Goal: Task Accomplishment & Management: Use online tool/utility

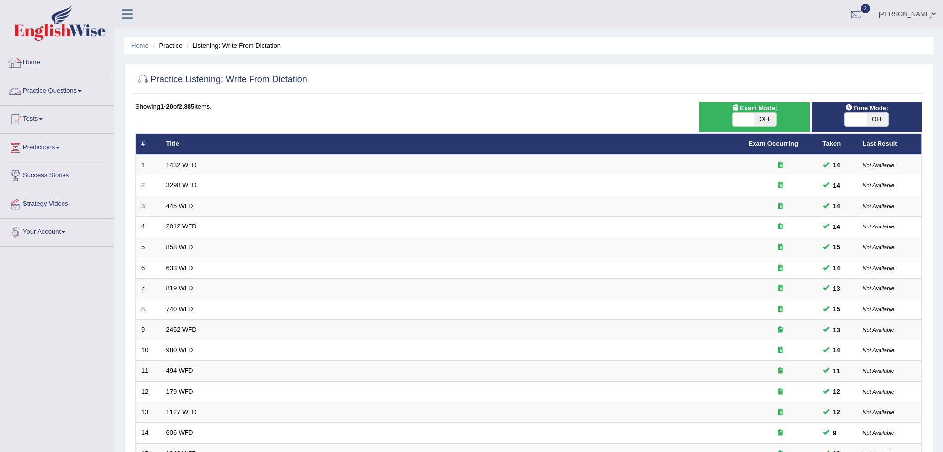
click at [67, 96] on link "Practice Questions" at bounding box center [56, 89] width 113 height 25
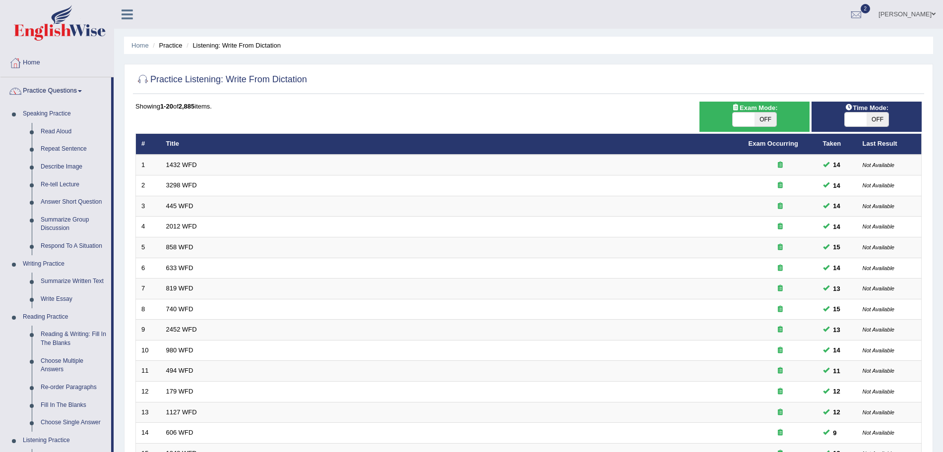
scroll to position [189, 0]
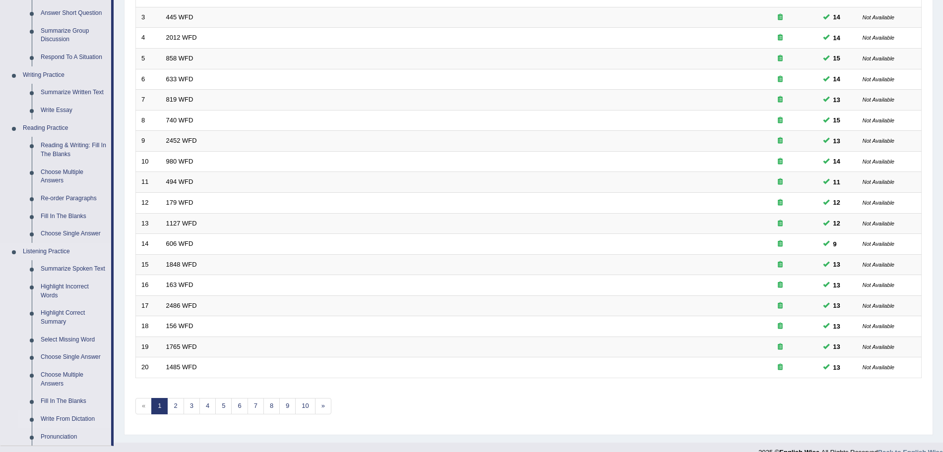
click at [83, 417] on link "Write From Dictation" at bounding box center [73, 420] width 75 height 18
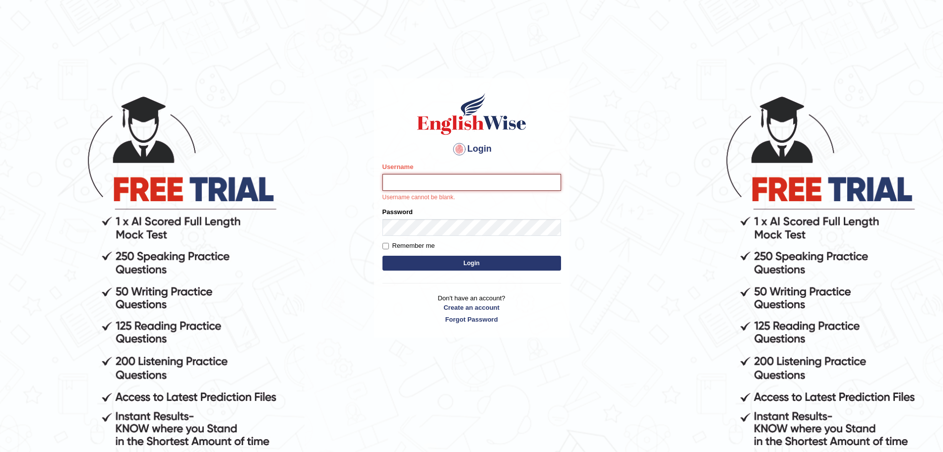
click at [430, 181] on input "Username" at bounding box center [471, 182] width 178 height 17
type input "[DEMOGRAPHIC_DATA]"
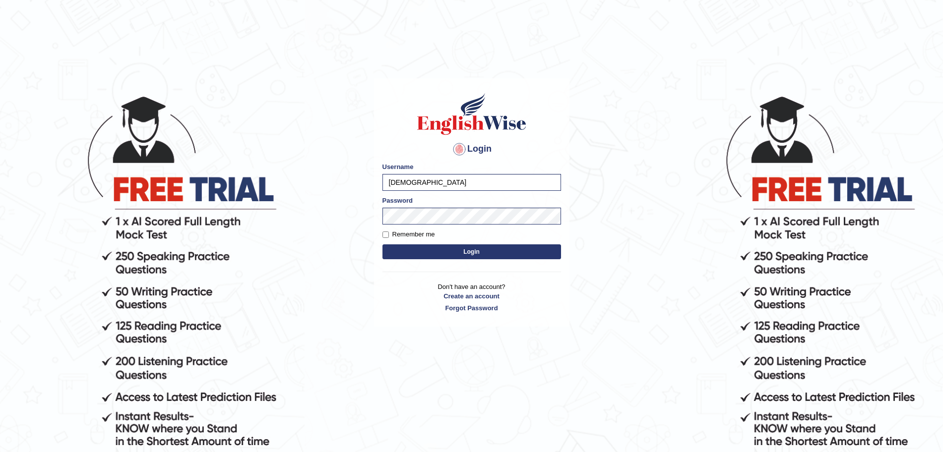
drag, startPoint x: 455, startPoint y: 262, endPoint x: 443, endPoint y: 256, distance: 12.9
click at [443, 256] on form "Please fix the following errors: Username surajshrestha100 Password Remember me…" at bounding box center [471, 212] width 178 height 100
click at [443, 256] on button "Login" at bounding box center [471, 251] width 178 height 15
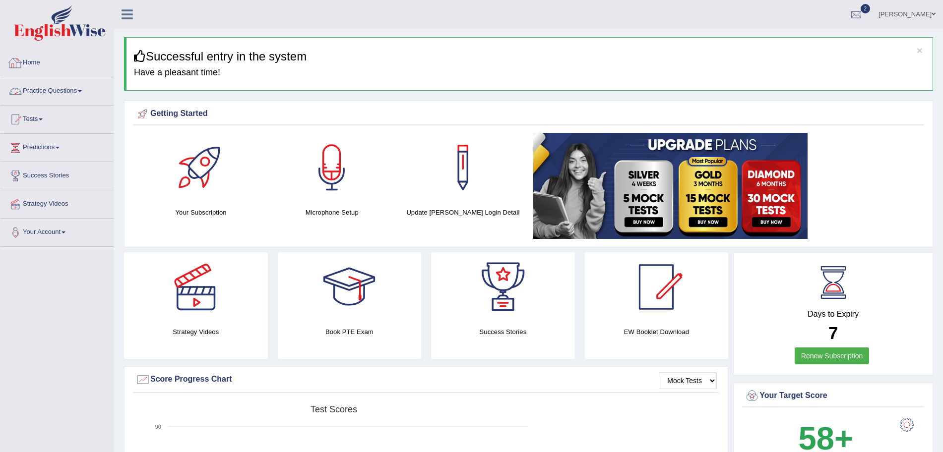
click at [69, 83] on link "Practice Questions" at bounding box center [56, 89] width 113 height 25
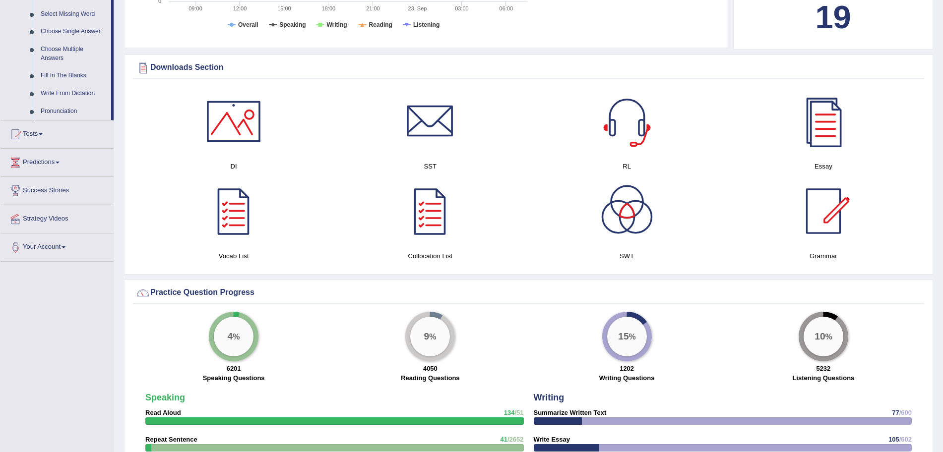
scroll to position [516, 0]
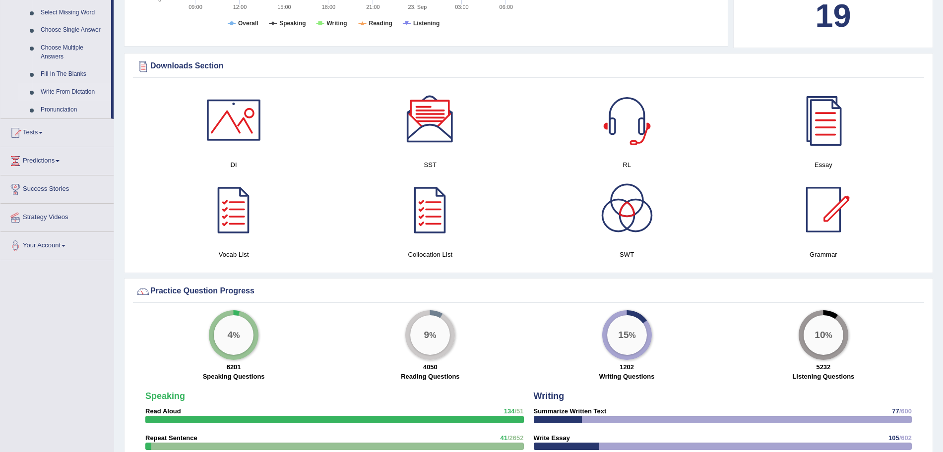
click at [84, 93] on link "Write From Dictation" at bounding box center [73, 92] width 75 height 18
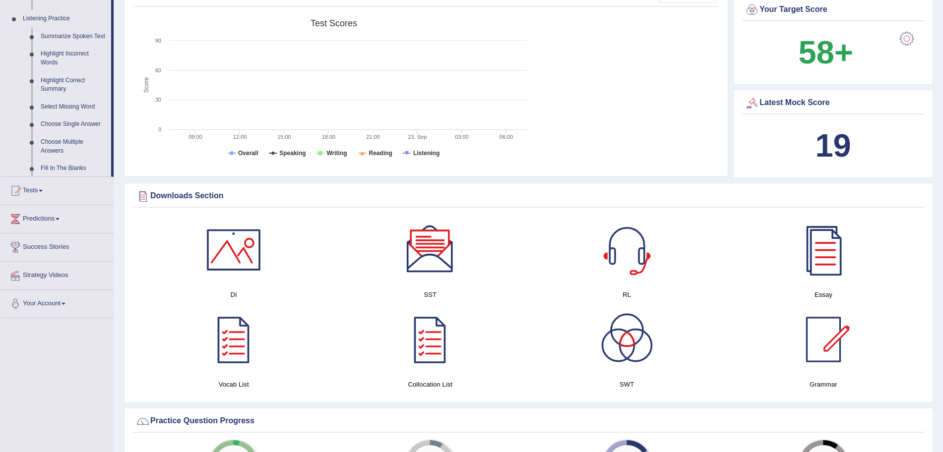
scroll to position [153, 0]
